Goal: Information Seeking & Learning: Learn about a topic

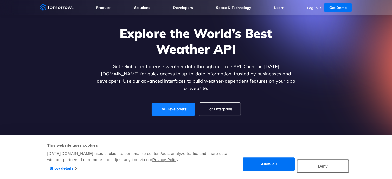
click at [175, 104] on link "For Developers" at bounding box center [173, 108] width 43 height 13
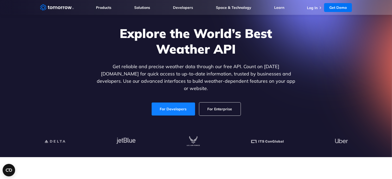
click at [169, 102] on link "For Developers" at bounding box center [173, 108] width 43 height 13
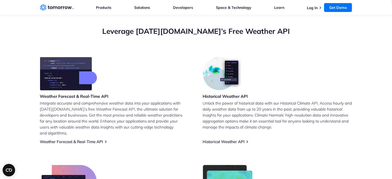
scroll to position [195, 0]
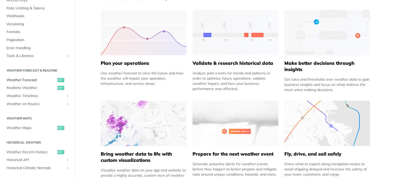
scroll to position [49, 0]
click at [36, 79] on span "Weather Forecast" at bounding box center [32, 79] width 50 height 5
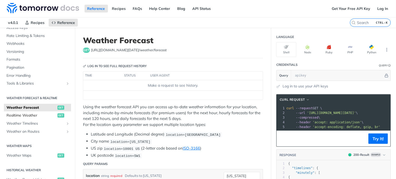
click at [26, 114] on span "Realtime Weather" at bounding box center [32, 115] width 50 height 5
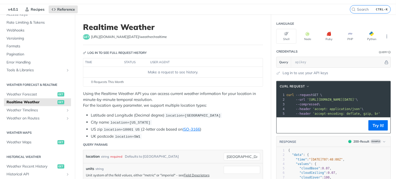
scroll to position [20, 0]
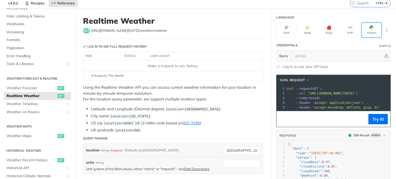
click at [369, 31] on button "Python" at bounding box center [371, 30] width 20 height 15
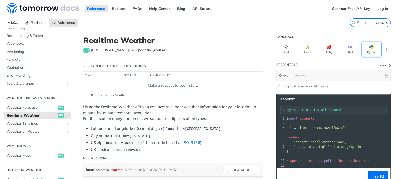
scroll to position [9, 0]
